Goal: Task Accomplishment & Management: Manage account settings

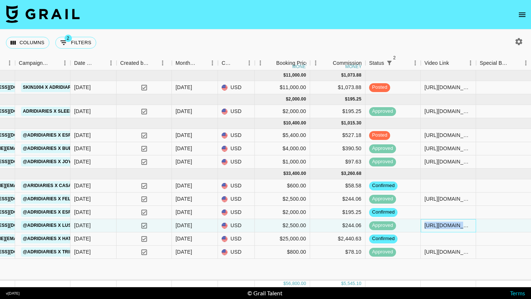
scroll to position [0, 348]
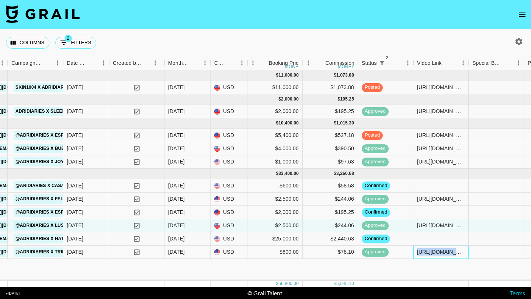
drag, startPoint x: 416, startPoint y: 253, endPoint x: 503, endPoint y: 255, distance: 87.0
click at [503, 255] on div "recfyKQRgdkMYzhIK adridiaries [EMAIL_ADDRESS][DOMAIN_NAME] Tribit [EMAIL_ADDRES…" at bounding box center [296, 252] width 1288 height 13
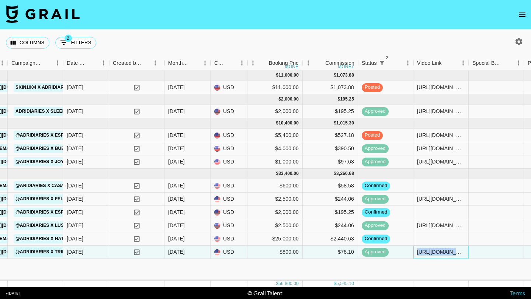
copy div "[URL][DOMAIN_NAME]"
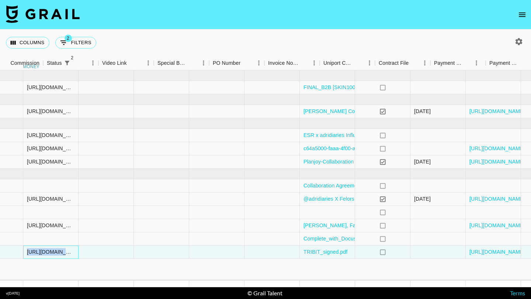
scroll to position [0, 757]
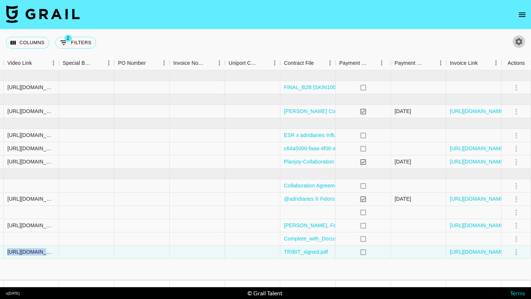
click at [519, 41] on icon "button" at bounding box center [518, 41] width 9 height 9
select select "[DATE]"
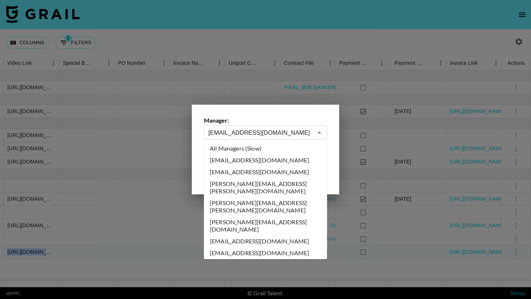
click at [242, 133] on input "[EMAIL_ADDRESS][DOMAIN_NAME]" at bounding box center [260, 133] width 104 height 8
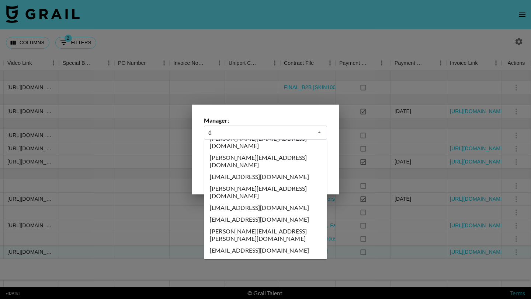
scroll to position [0, 0]
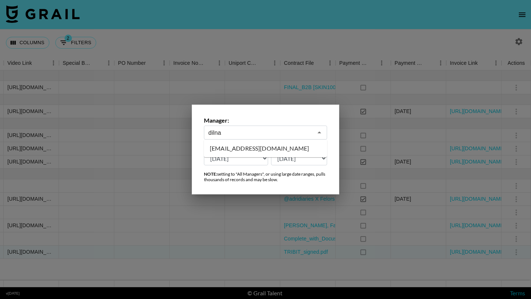
click at [241, 147] on li "[EMAIL_ADDRESS][DOMAIN_NAME]" at bounding box center [265, 149] width 123 height 12
type input "[EMAIL_ADDRESS][DOMAIN_NAME]"
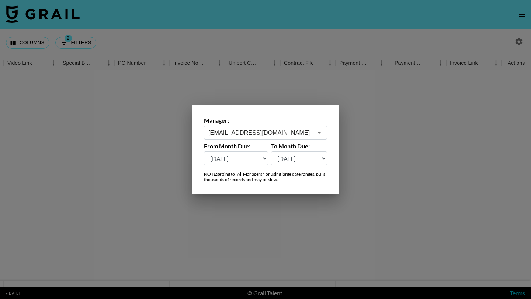
click at [262, 40] on div at bounding box center [265, 149] width 531 height 299
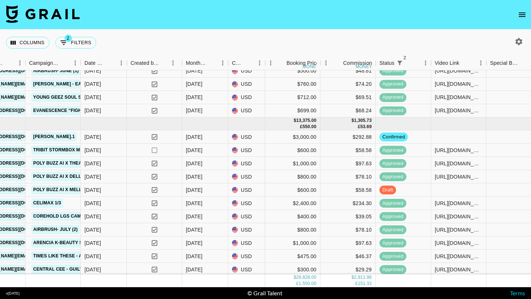
scroll to position [49, 330]
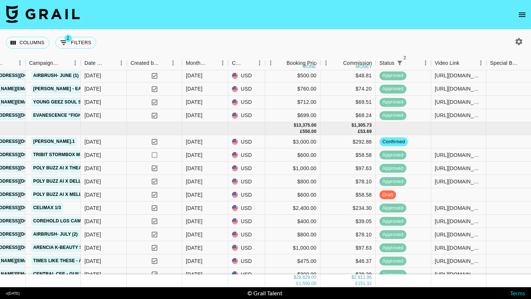
click at [518, 42] on icon "button" at bounding box center [518, 41] width 9 height 9
select select "[DATE]"
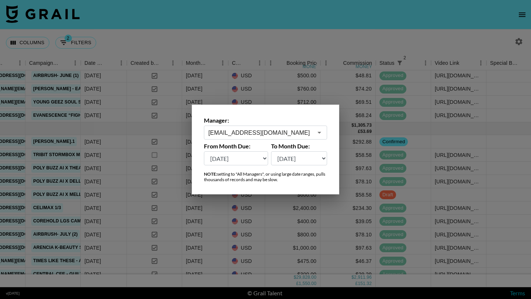
click at [241, 130] on input "[EMAIL_ADDRESS][DOMAIN_NAME]" at bounding box center [260, 133] width 104 height 8
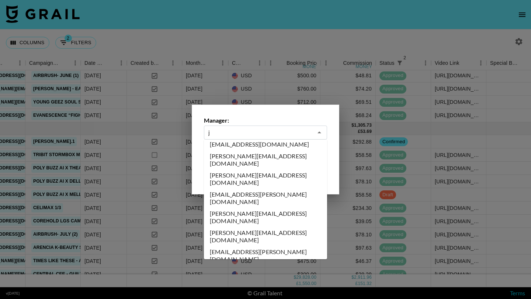
scroll to position [0, 0]
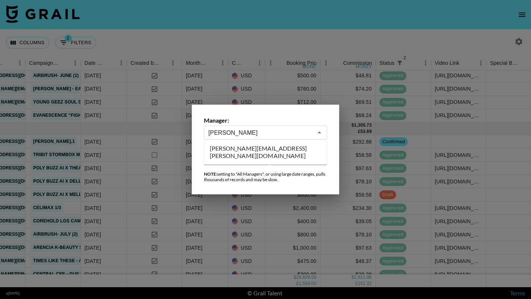
click at [243, 148] on li "[PERSON_NAME][EMAIL_ADDRESS][PERSON_NAME][DOMAIN_NAME]" at bounding box center [265, 152] width 123 height 19
type input "[PERSON_NAME][EMAIL_ADDRESS][PERSON_NAME][DOMAIN_NAME]"
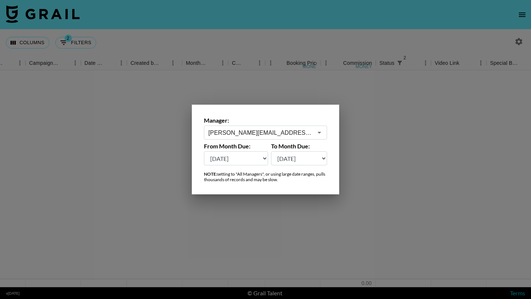
click at [298, 45] on div at bounding box center [265, 149] width 531 height 299
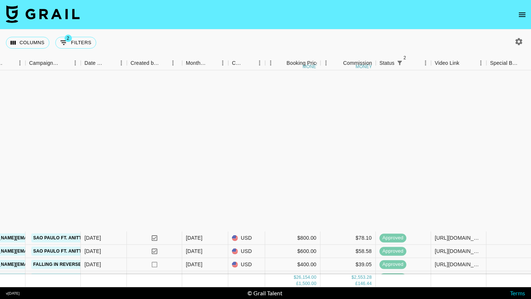
scroll to position [544, 330]
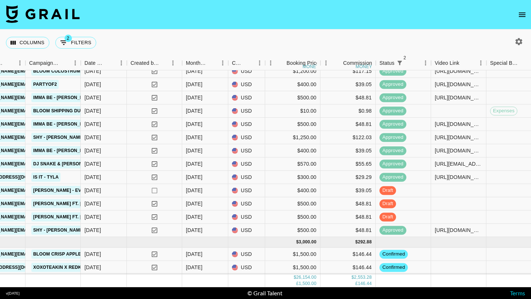
click at [515, 40] on icon "button" at bounding box center [518, 41] width 9 height 9
select select "[DATE]"
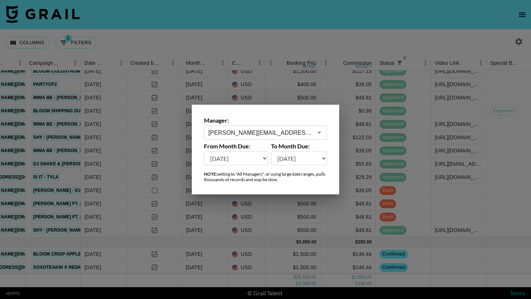
click at [470, 34] on div at bounding box center [265, 149] width 531 height 299
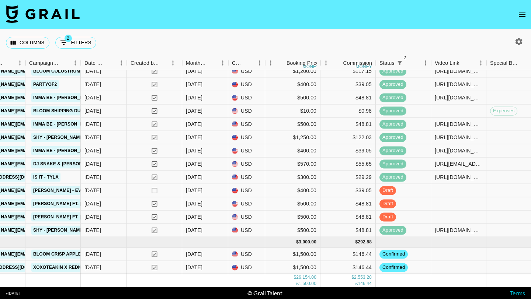
click at [524, 13] on icon "open drawer" at bounding box center [521, 14] width 9 height 9
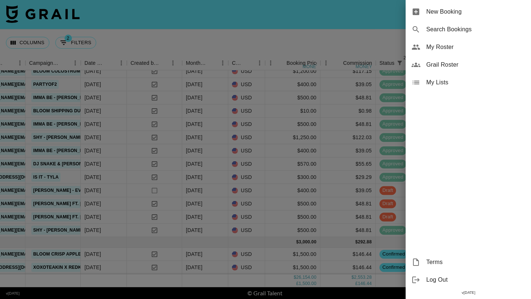
click at [440, 49] on span "My Roster" at bounding box center [475, 47] width 99 height 9
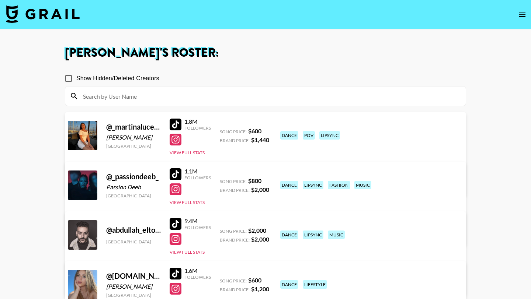
click at [201, 99] on input at bounding box center [270, 96] width 383 height 12
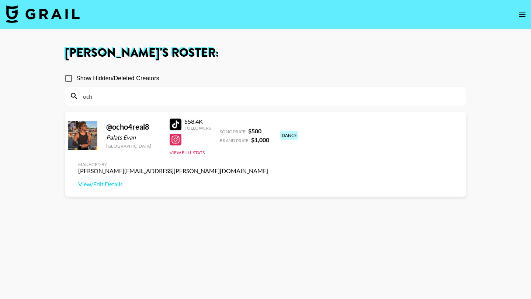
type input "och"
click at [178, 127] on div at bounding box center [176, 125] width 12 height 12
click at [50, 14] on img at bounding box center [43, 14] width 74 height 18
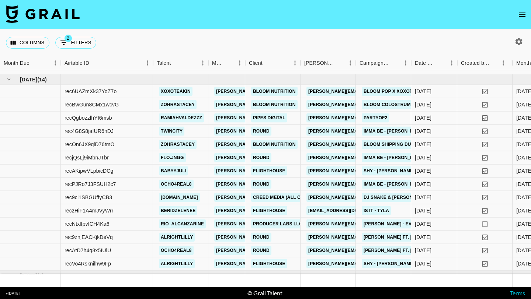
scroll to position [544, 0]
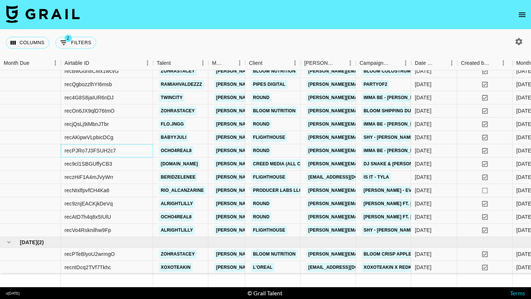
click at [139, 152] on div "recPJRo7J3FSUH2c7" at bounding box center [107, 150] width 92 height 13
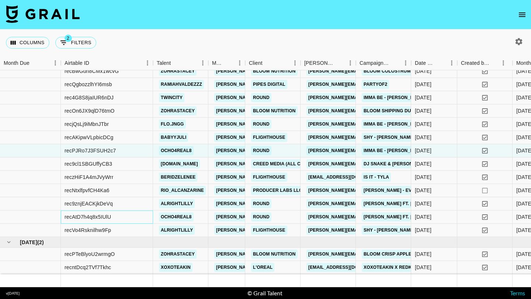
click at [139, 217] on div "recAtD7h4q8x5IUlU" at bounding box center [107, 217] width 92 height 13
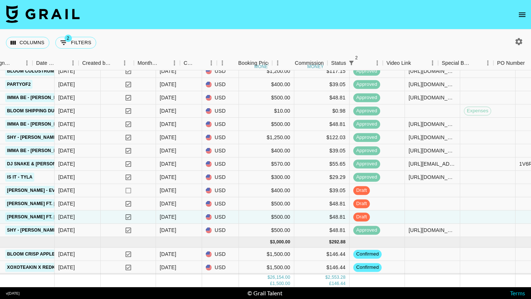
scroll to position [544, 437]
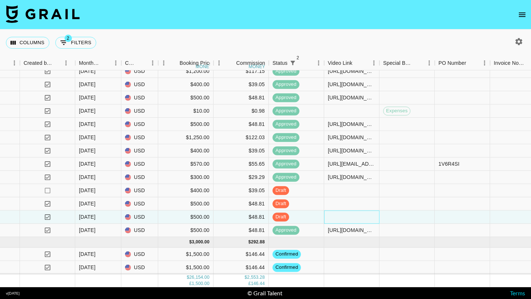
click at [335, 216] on div at bounding box center [351, 217] width 55 height 13
type input "[URL][DOMAIN_NAME]"
click at [406, 223] on div at bounding box center [406, 217] width 55 height 13
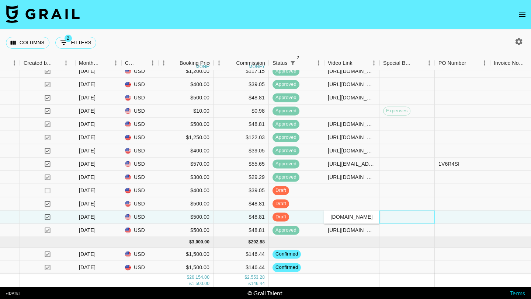
scroll to position [0, 0]
click at [522, 10] on icon "open drawer" at bounding box center [521, 14] width 9 height 9
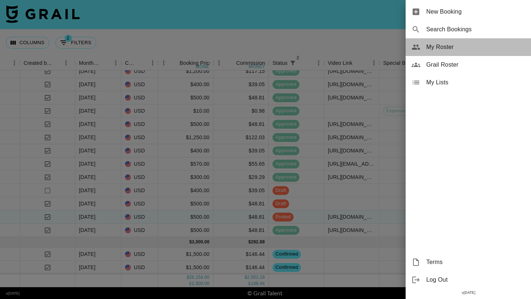
click at [435, 47] on span "My Roster" at bounding box center [475, 47] width 99 height 9
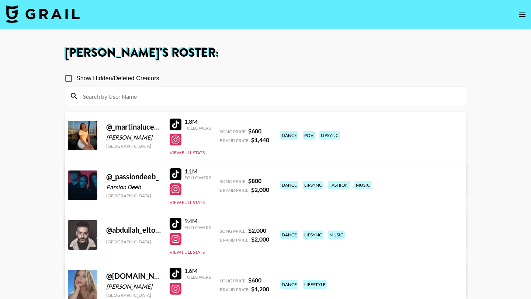
click at [149, 99] on input at bounding box center [270, 96] width 383 height 12
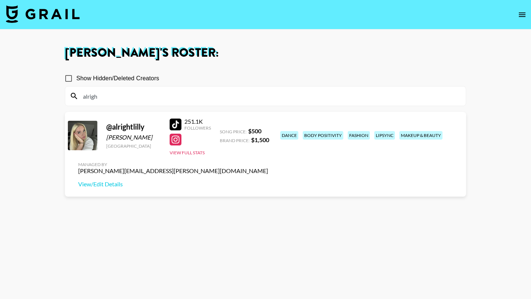
type input "alrigh"
click at [177, 128] on div at bounding box center [176, 125] width 12 height 12
click at [50, 11] on img at bounding box center [43, 14] width 74 height 18
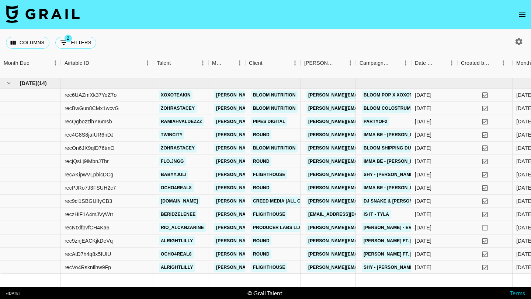
scroll to position [544, 0]
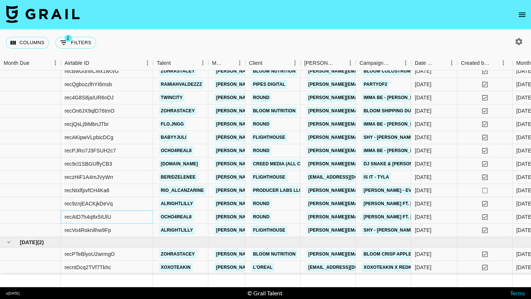
click at [142, 219] on div "recAtD7h4q8x5IUlU" at bounding box center [107, 217] width 92 height 13
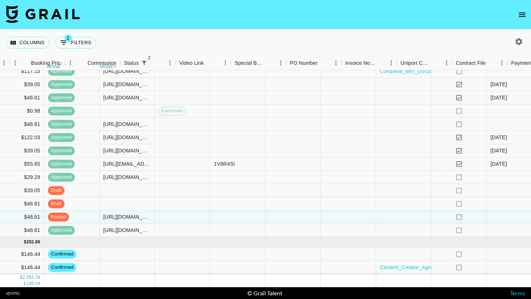
scroll to position [544, 757]
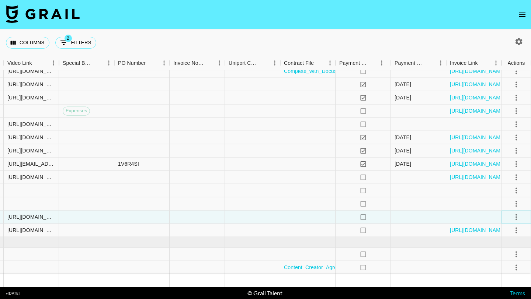
click at [515, 216] on icon "select merge strategy" at bounding box center [516, 217] width 9 height 9
click at [499, 283] on div "Approve" at bounding box center [500, 286] width 22 height 9
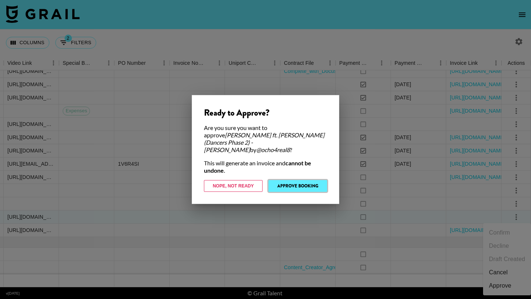
click at [290, 180] on button "Approve Booking" at bounding box center [297, 186] width 59 height 12
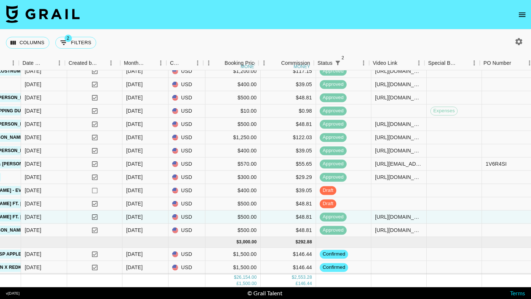
scroll to position [544, 392]
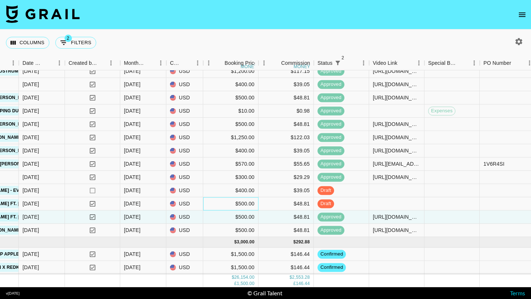
click at [220, 205] on div "$500.00" at bounding box center [230, 204] width 55 height 13
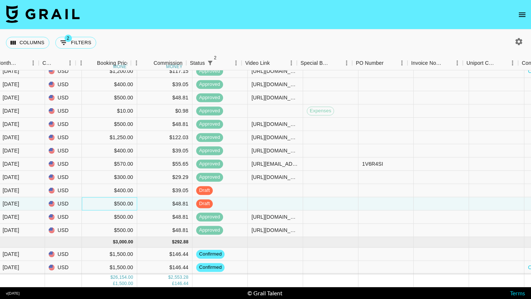
scroll to position [544, 531]
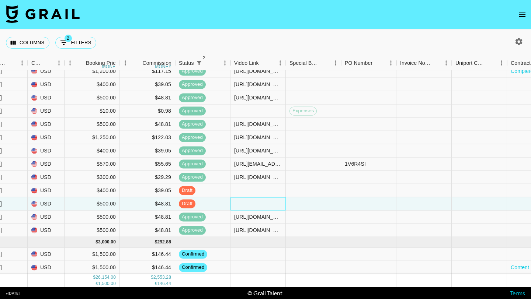
click at [243, 202] on div at bounding box center [257, 204] width 55 height 13
type input "[URL][DOMAIN_NAME]"
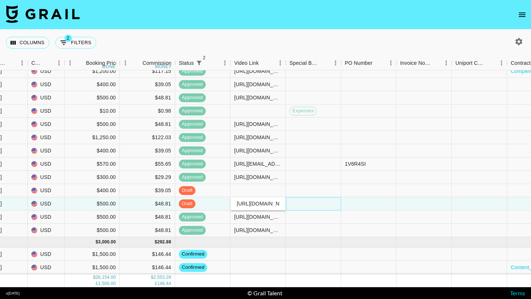
click at [307, 199] on div at bounding box center [313, 204] width 55 height 13
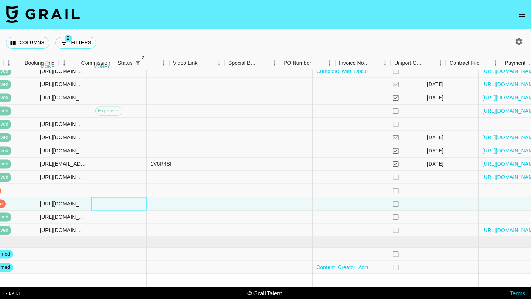
scroll to position [544, 757]
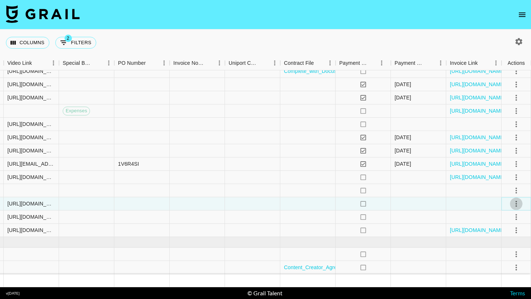
click at [519, 205] on icon "select merge strategy" at bounding box center [516, 203] width 9 height 9
click at [497, 271] on div "Approve" at bounding box center [500, 272] width 22 height 9
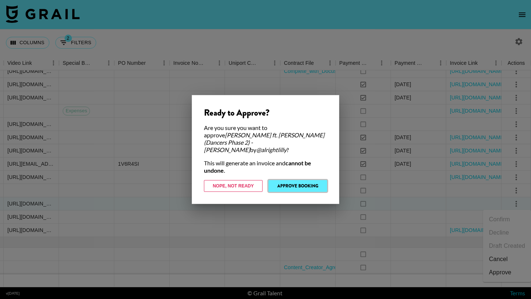
click at [312, 180] on button "Approve Booking" at bounding box center [297, 186] width 59 height 12
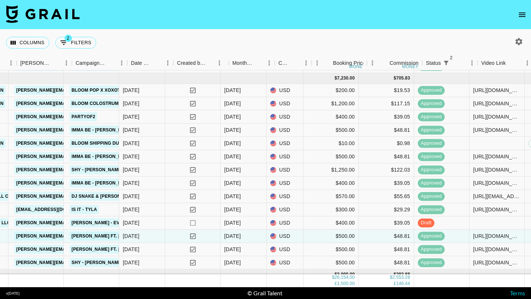
scroll to position [512, 294]
